Goal: Task Accomplishment & Management: Manage account settings

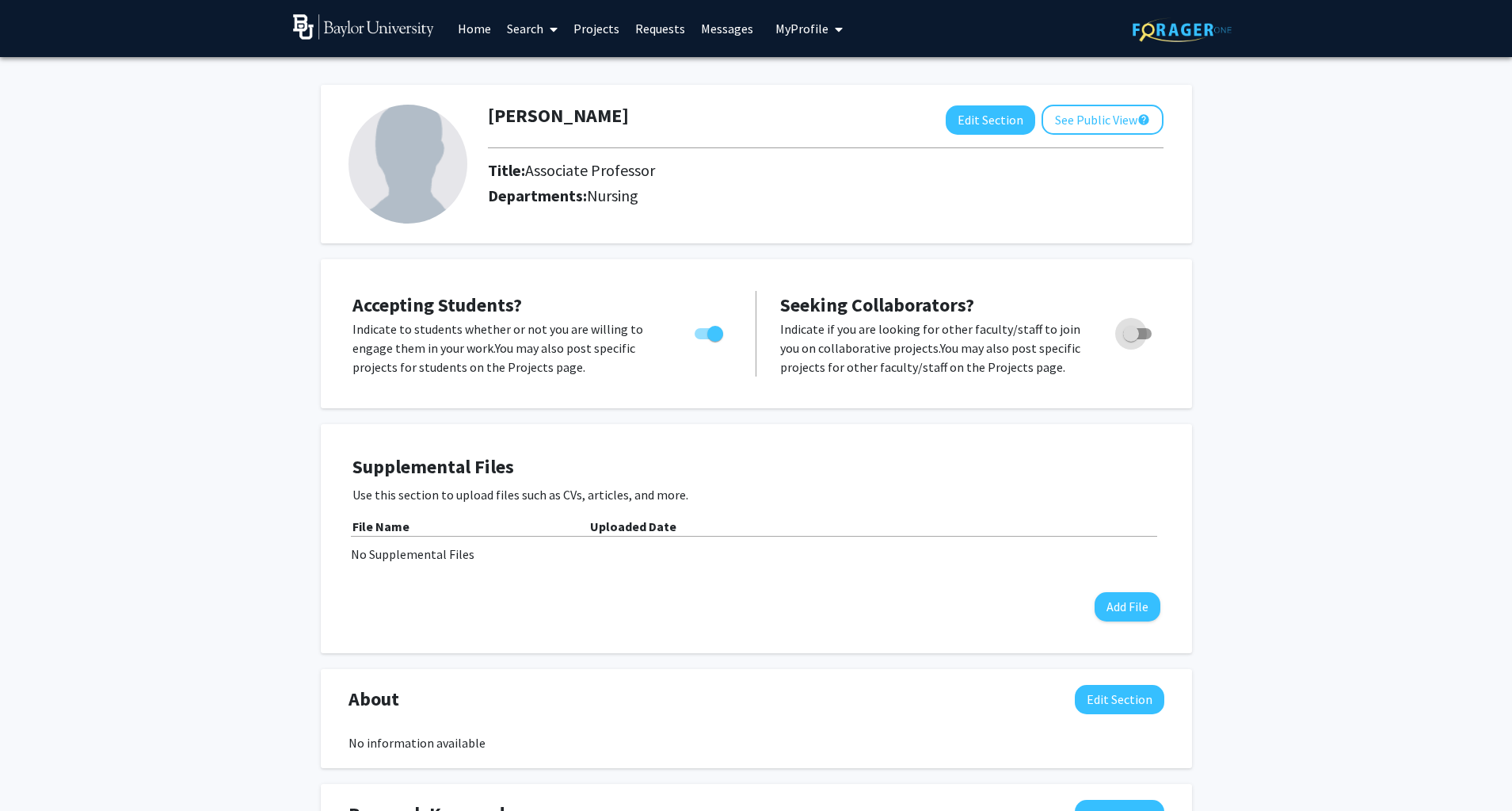
click at [1131, 327] on span "Toggle" at bounding box center [1132, 334] width 16 height 16
click at [1131, 340] on input "Toggle" at bounding box center [1130, 340] width 1 height 1
checkbox input "true"
click at [473, 176] on div at bounding box center [407, 164] width 140 height 119
click at [424, 175] on img at bounding box center [408, 164] width 119 height 119
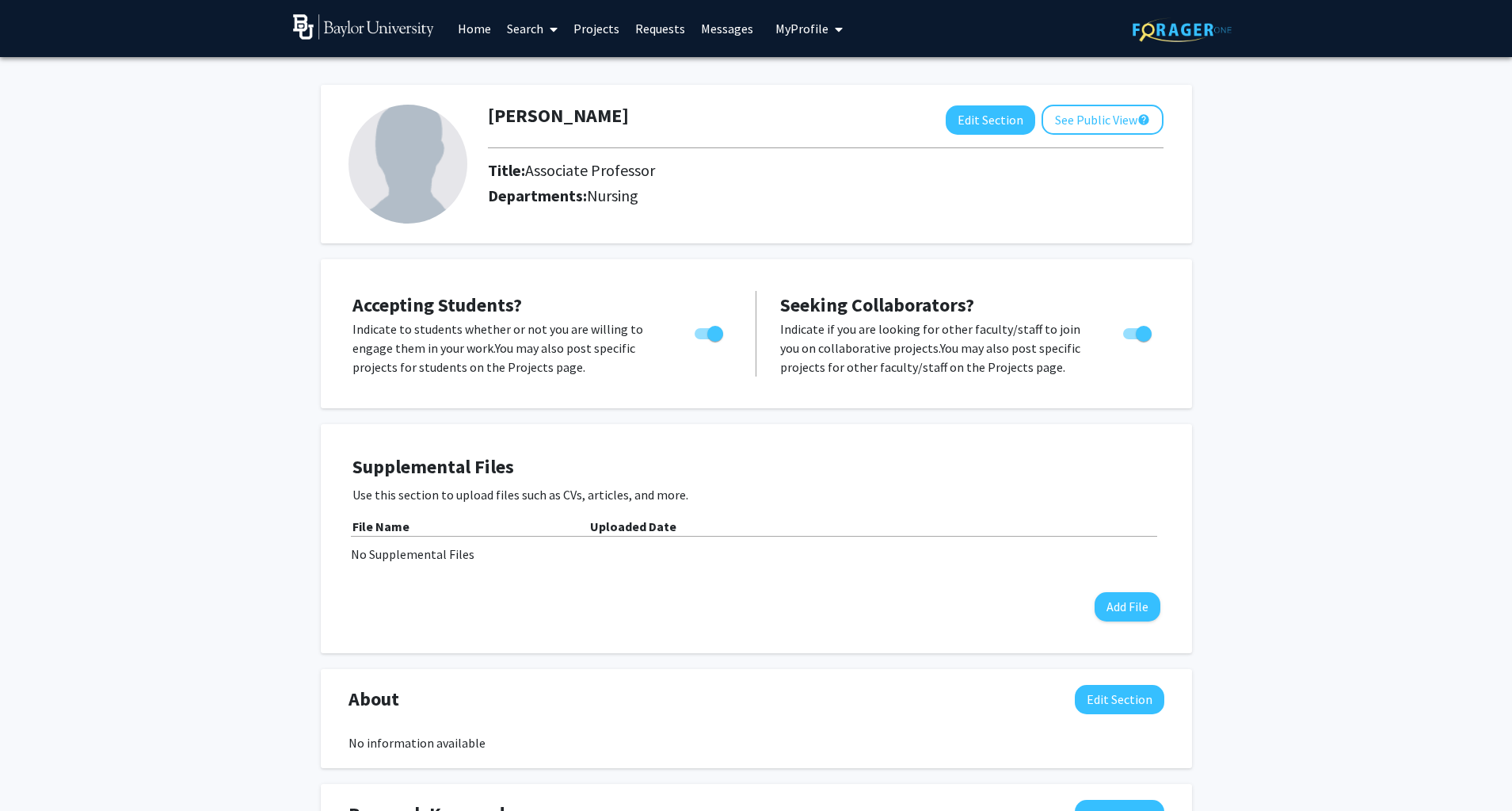
click at [840, 27] on button "My Profile" at bounding box center [809, 28] width 77 height 57
click at [826, 80] on span "[PERSON_NAME]" at bounding box center [873, 74] width 96 height 18
click at [972, 123] on button "Edit Section" at bounding box center [990, 120] width 89 height 29
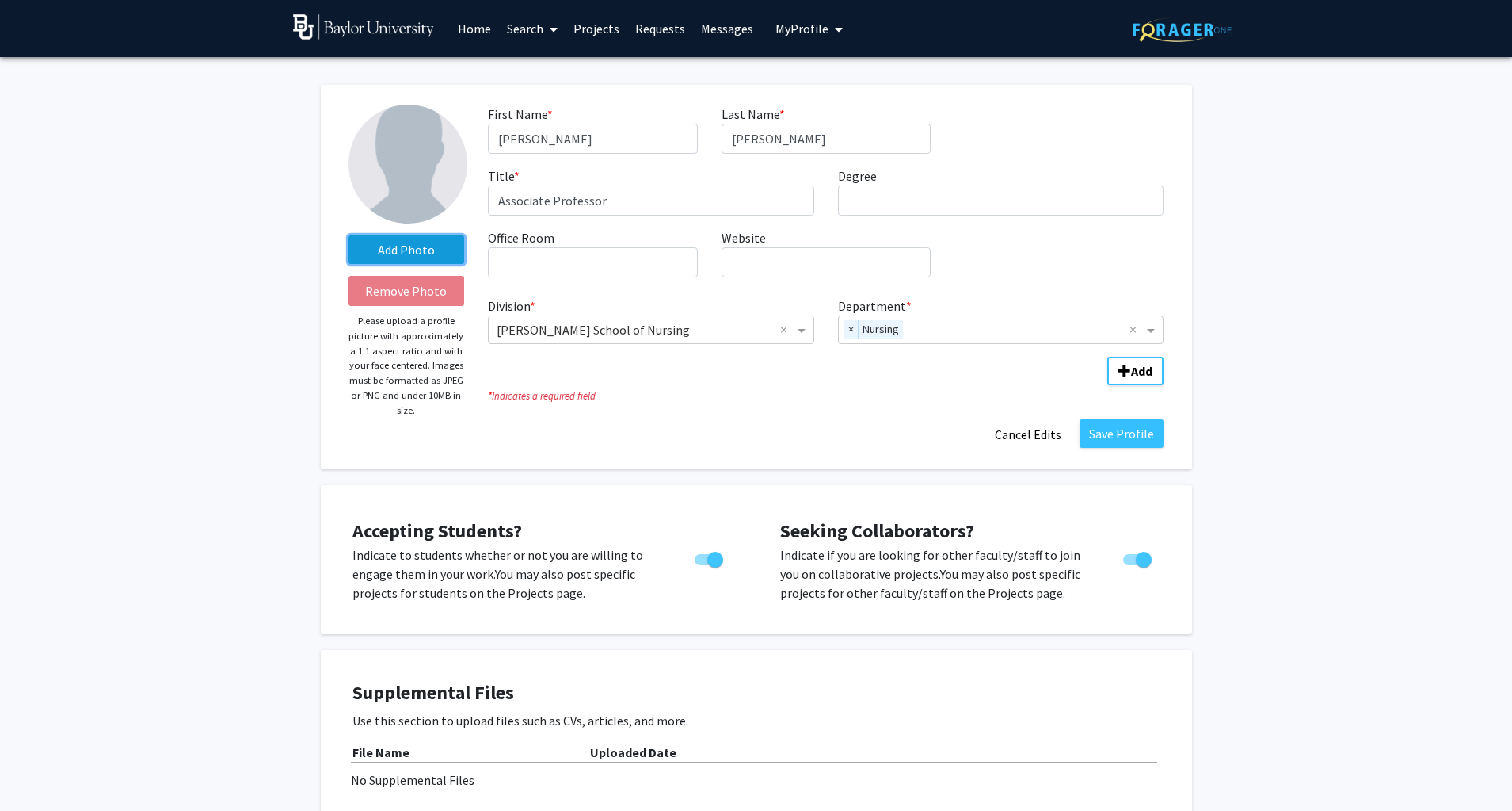
click at [413, 241] on label "Add Photo" at bounding box center [406, 249] width 117 height 28
click at [0, 0] on input "Add Photo" at bounding box center [0, 0] width 0 height 0
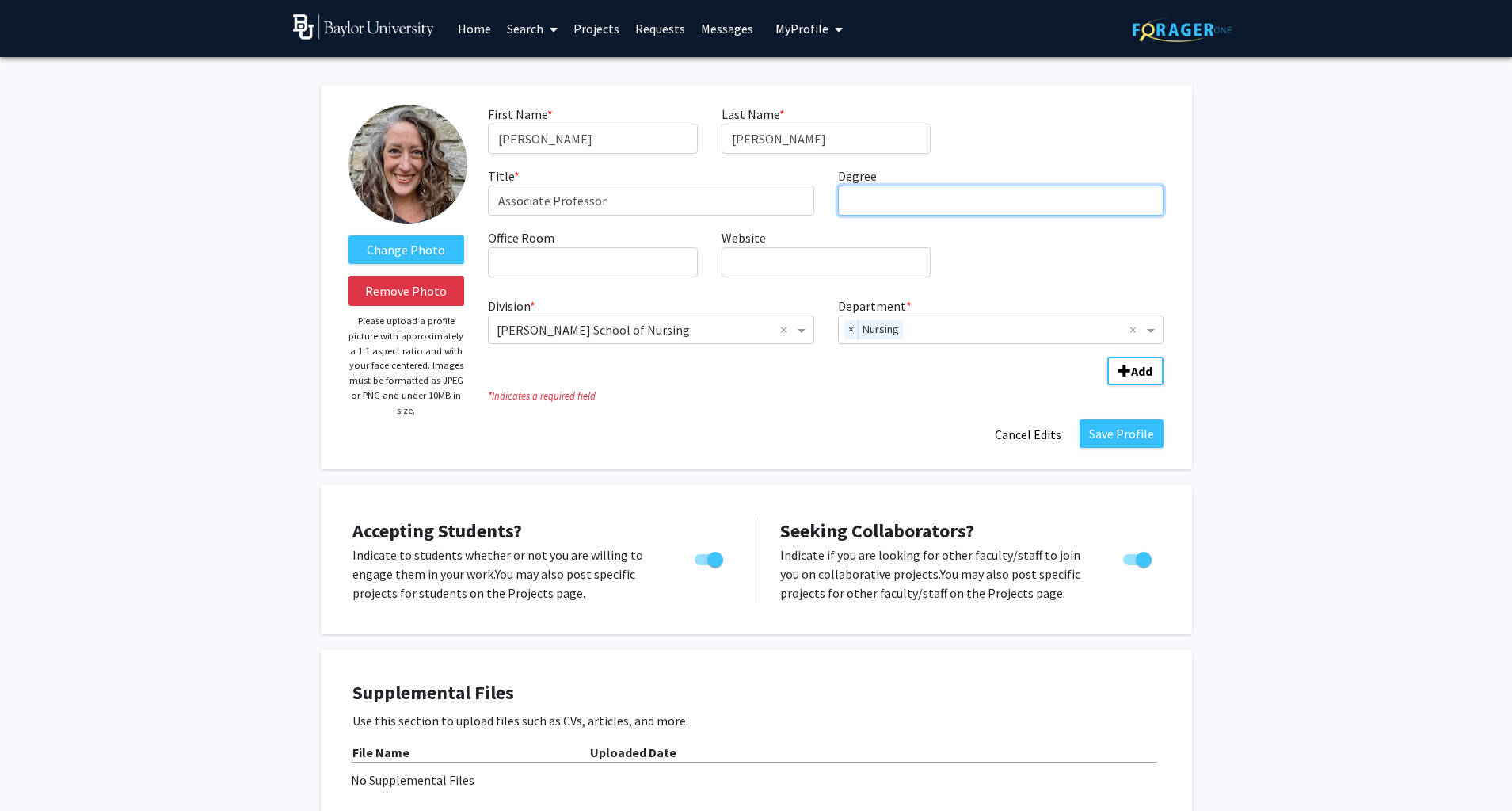
click at [924, 189] on input "Degree required" at bounding box center [1001, 200] width 327 height 30
type input "PhD, RN"
click at [1120, 421] on button "Save Profile" at bounding box center [1121, 433] width 84 height 28
